Goal: Task Accomplishment & Management: Complete application form

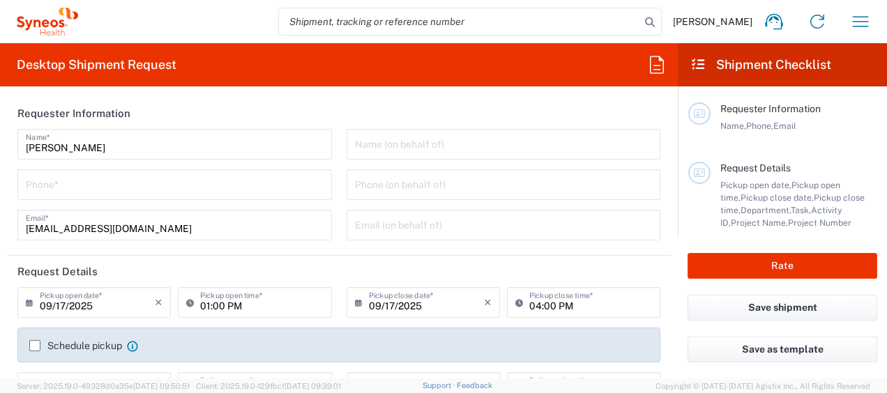
type input "Department"
type input "[GEOGRAPHIC_DATA]"
click at [867, 12] on icon "button" at bounding box center [861, 21] width 22 height 22
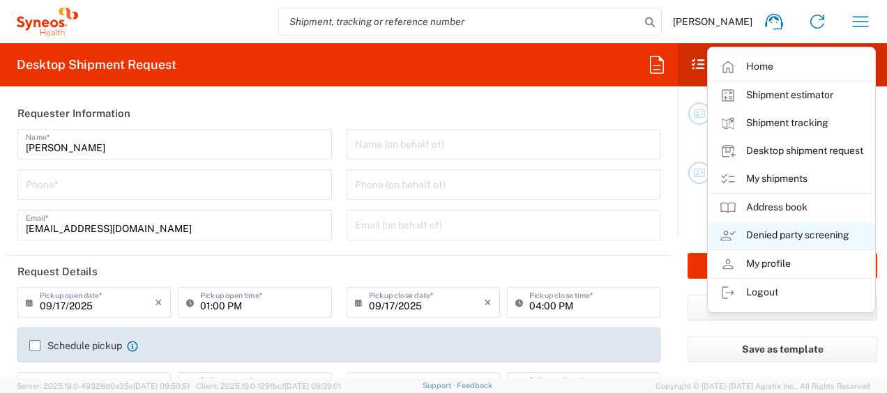
type input "Syneos Health d.o.o. [GEOGRAPHIC_DATA]-[GEOGRAPHIC_DATA]"
drag, startPoint x: 724, startPoint y: 24, endPoint x: 731, endPoint y: 24, distance: 7.0
click at [724, 24] on span "[PERSON_NAME]" at bounding box center [713, 21] width 80 height 13
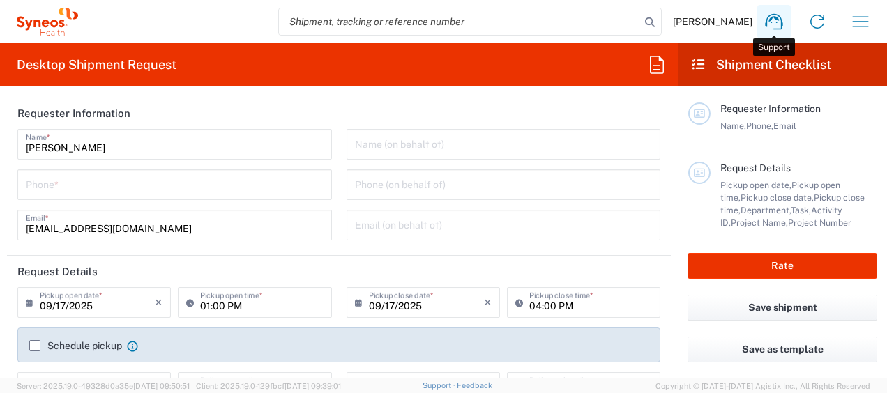
click at [777, 26] on icon at bounding box center [774, 21] width 22 height 22
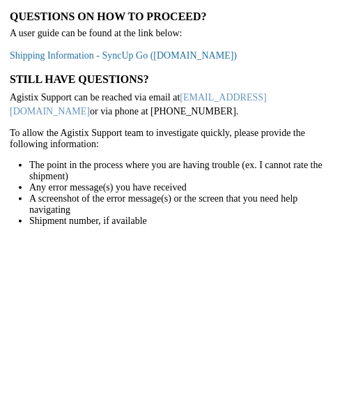
click at [186, 58] on link "Shipping Information - SyncUp Go (staffbase.com)" at bounding box center [123, 55] width 227 height 10
